Goal: Check status: Check status

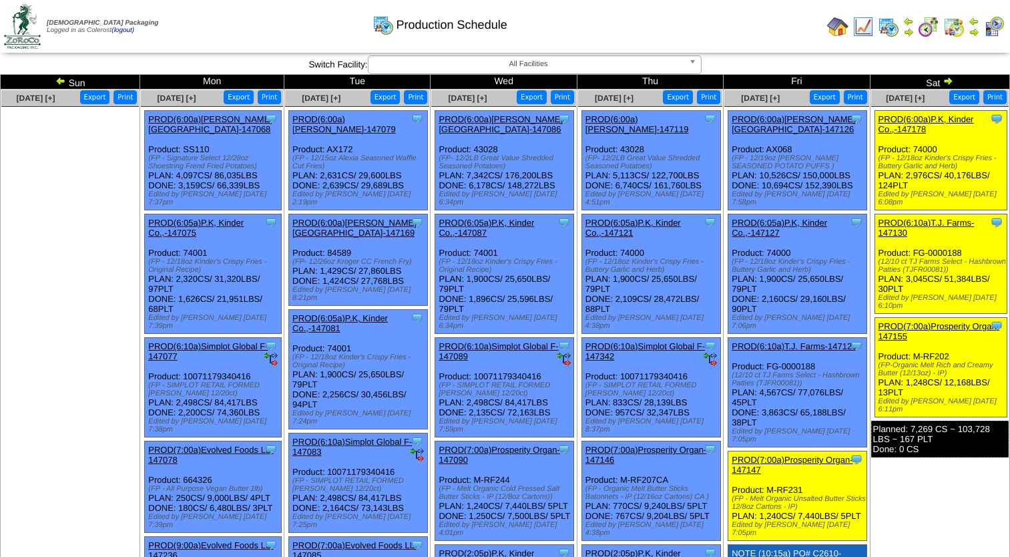
scroll to position [8, 0]
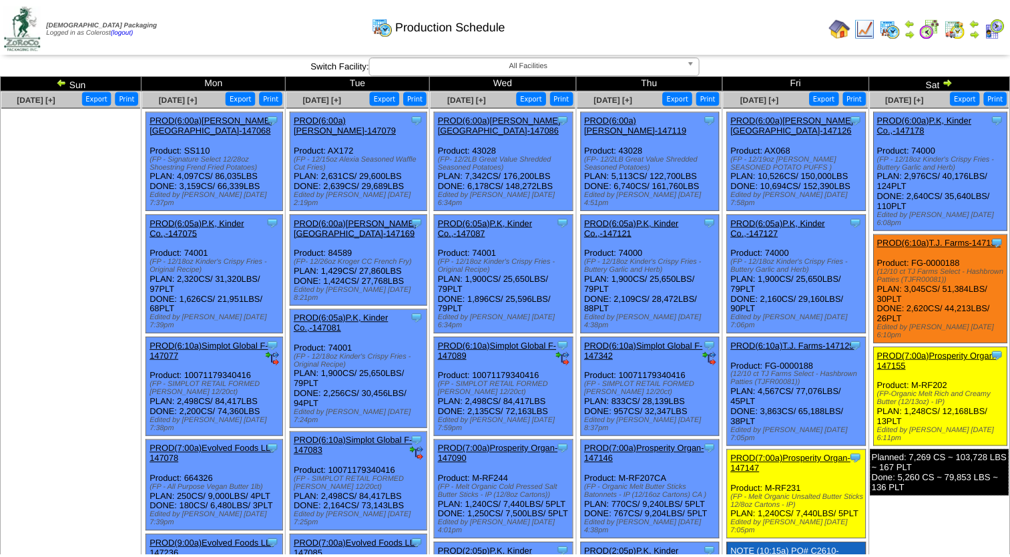
scroll to position [8, 0]
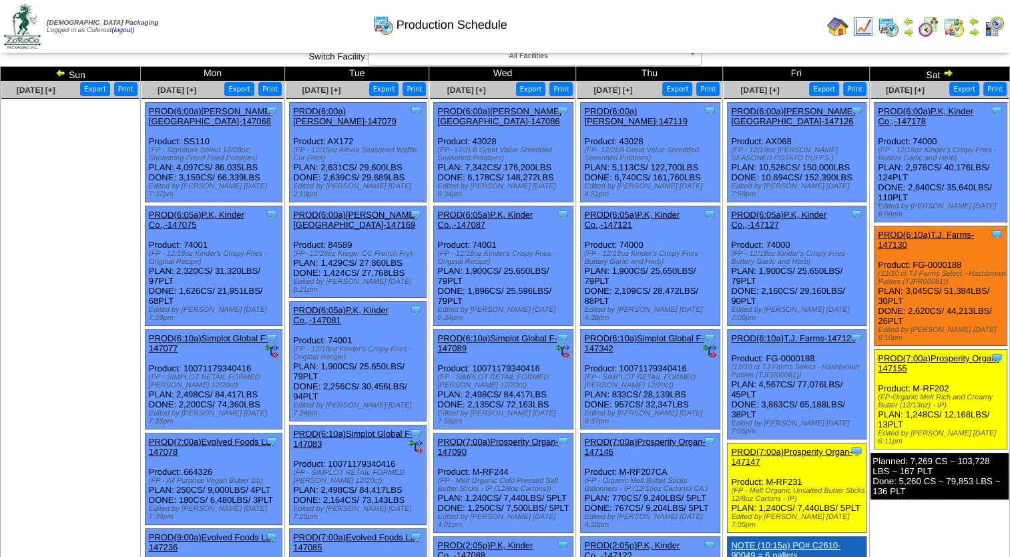
click at [348, 210] on link "PROD(6:00a)[PERSON_NAME][GEOGRAPHIC_DATA]-147169" at bounding box center [355, 220] width 124 height 20
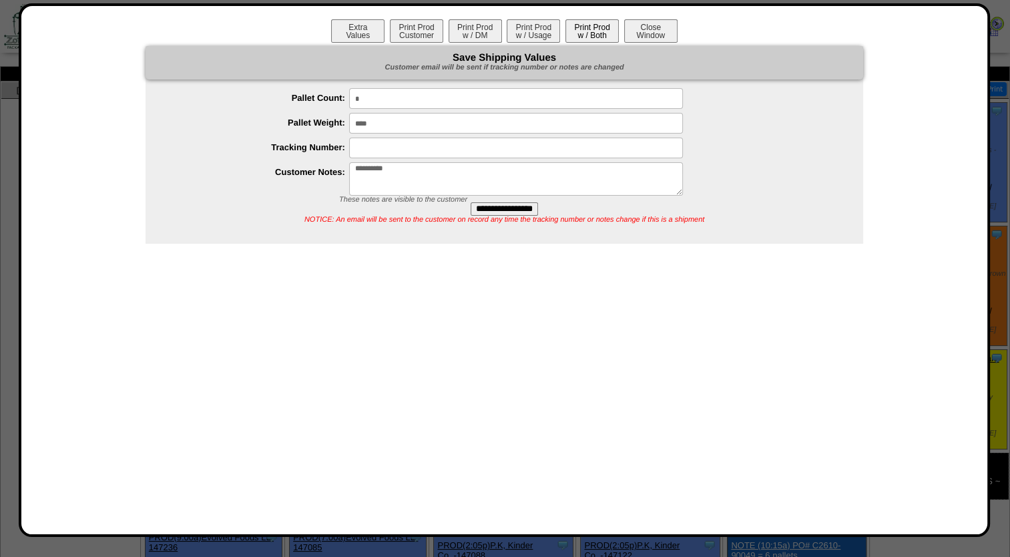
click at [600, 33] on button "Print Prod w / Both" at bounding box center [591, 30] width 53 height 23
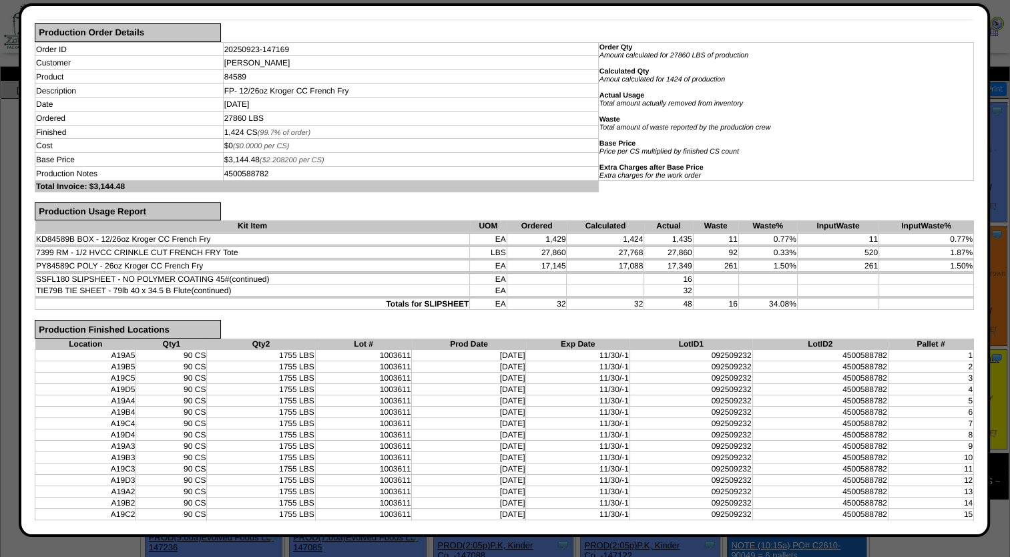
scroll to position [0, 0]
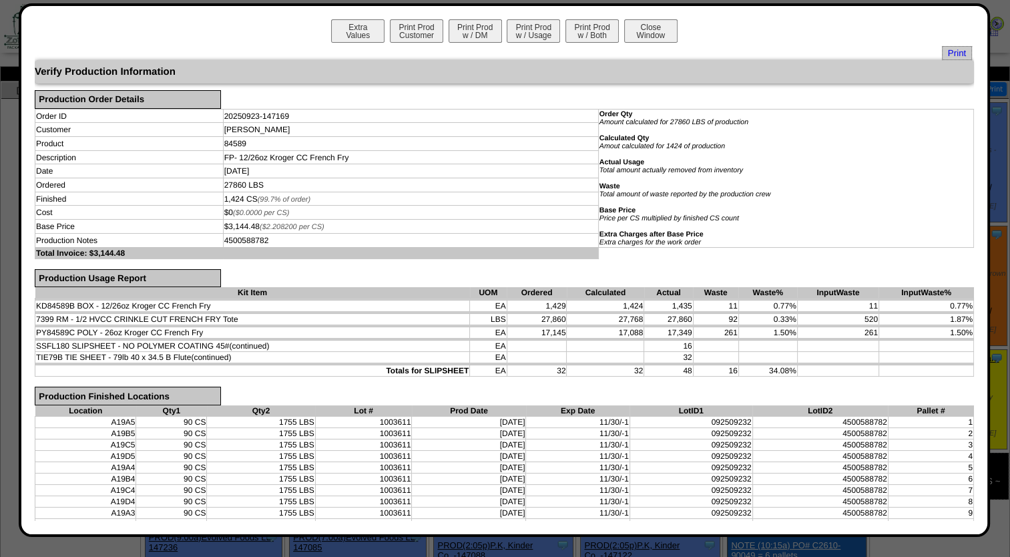
drag, startPoint x: 225, startPoint y: 195, endPoint x: 250, endPoint y: 196, distance: 24.7
click at [250, 196] on td "1,424 CS (99.7% of order)" at bounding box center [410, 199] width 375 height 14
drag, startPoint x: 250, startPoint y: 196, endPoint x: 278, endPoint y: 222, distance: 39.2
click at [278, 222] on td "$3,144.48 ($2.208200 per CS)" at bounding box center [410, 227] width 375 height 14
drag, startPoint x: 278, startPoint y: 222, endPoint x: 353, endPoint y: 218, distance: 74.3
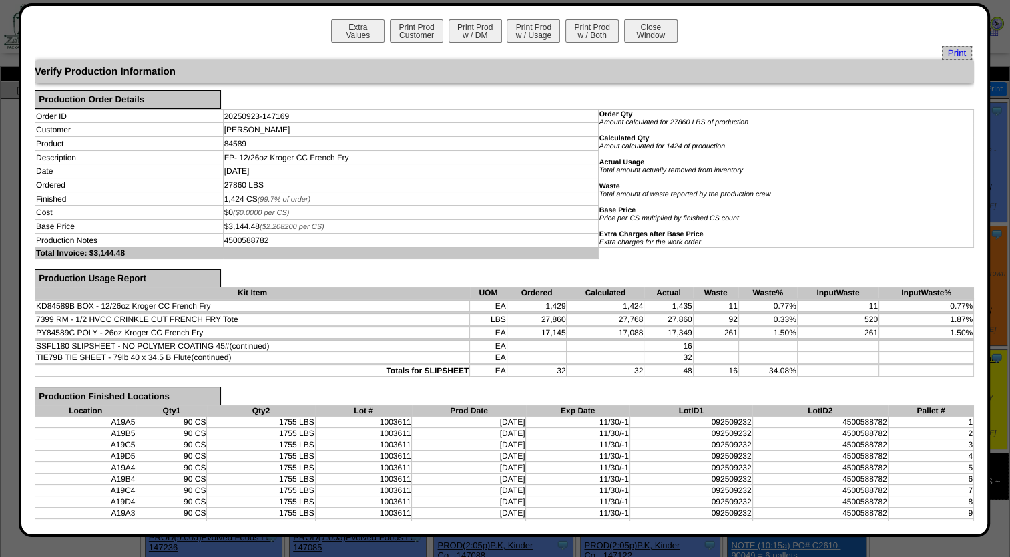
click at [353, 218] on td "$0 ($0.0000 per CS)" at bounding box center [410, 213] width 375 height 14
click at [641, 27] on button "Close Window" at bounding box center [650, 30] width 53 height 23
